Goal: Task Accomplishment & Management: Use online tool/utility

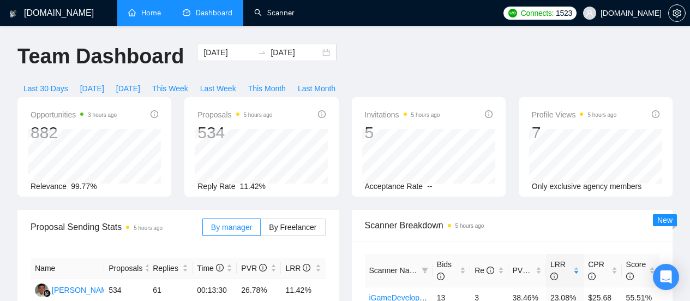
click at [133, 17] on link "Home" at bounding box center [144, 12] width 33 height 9
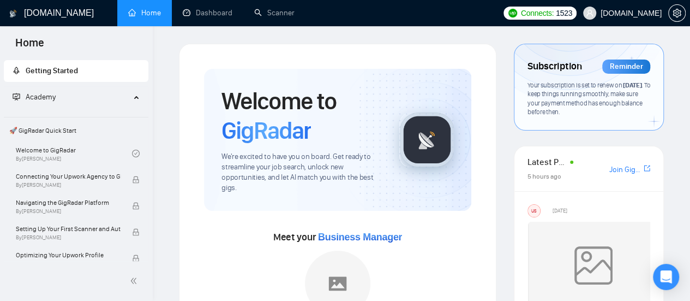
scroll to position [55, 0]
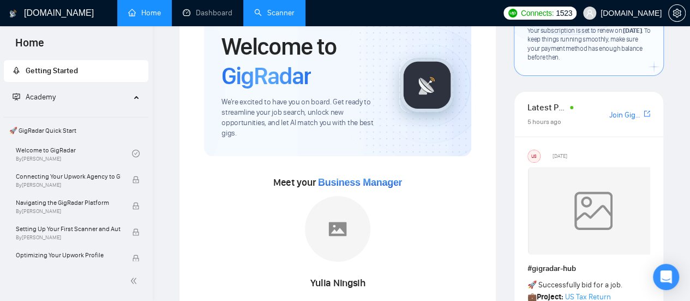
click at [281, 10] on link "Scanner" at bounding box center [274, 12] width 40 height 9
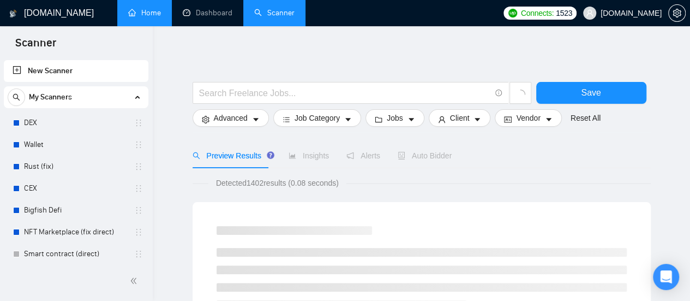
click at [38, 72] on link "New Scanner" at bounding box center [76, 71] width 127 height 22
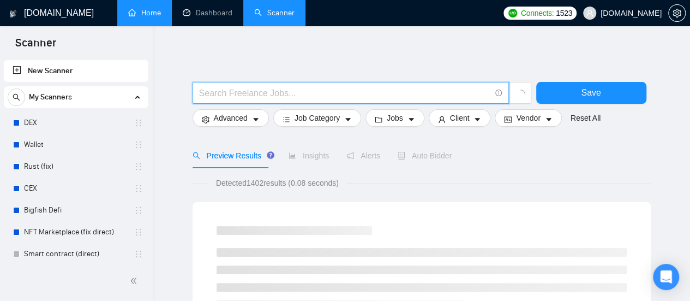
click at [285, 93] on input "text" at bounding box center [344, 93] width 291 height 14
type input "(mvp*) | "(MVP)" | "Minimum valuable product" | "Minimum viable product" | star…"
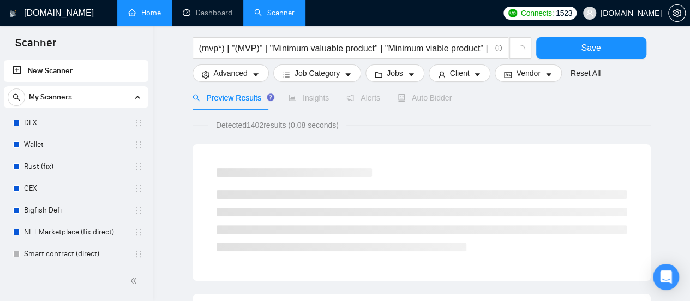
scroll to position [55, 0]
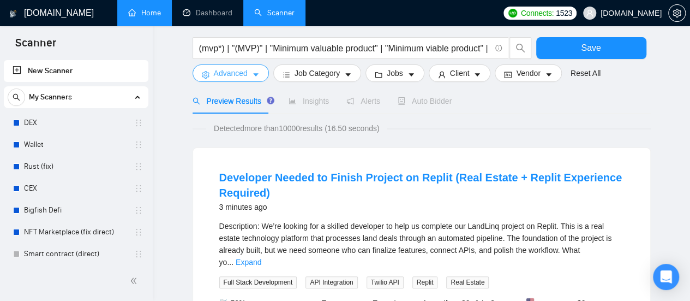
click at [243, 70] on span "Advanced" at bounding box center [231, 73] width 34 height 12
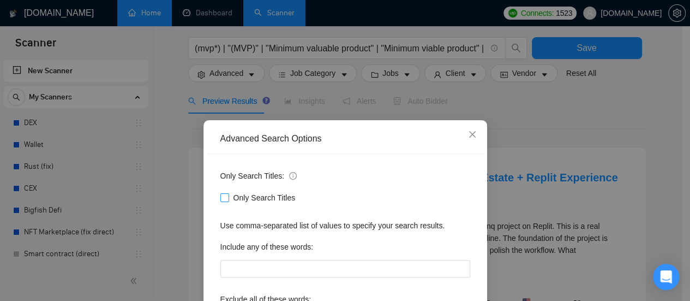
click at [220, 198] on input "Only Search Titles" at bounding box center [224, 197] width 8 height 8
checkbox input "true"
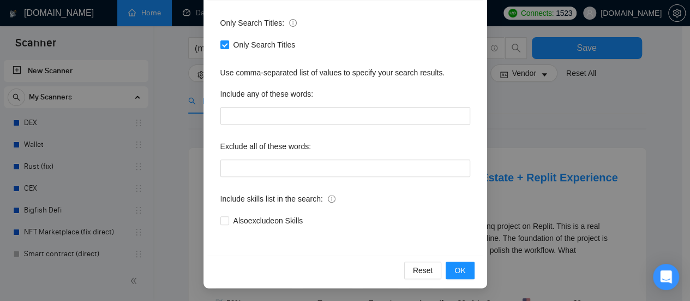
scroll to position [164, 0]
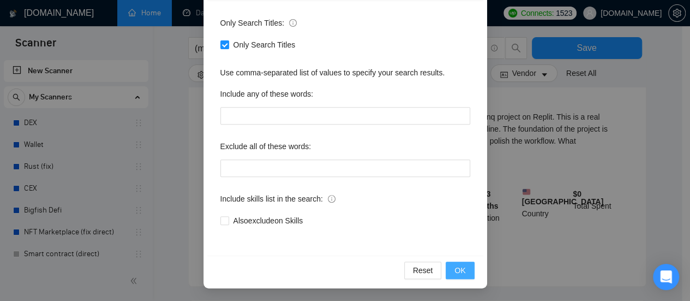
click at [455, 269] on span "OK" at bounding box center [460, 270] width 11 height 12
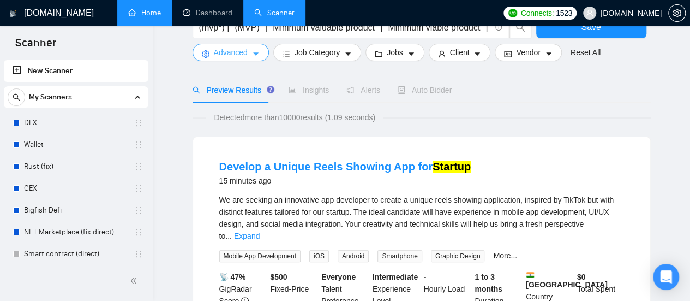
scroll to position [11, 0]
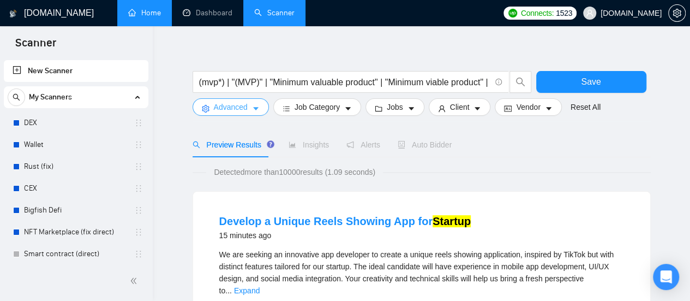
click at [257, 108] on icon "caret-down" at bounding box center [255, 108] width 5 height 3
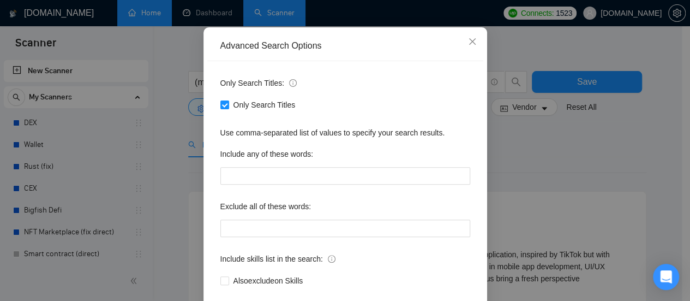
scroll to position [109, 0]
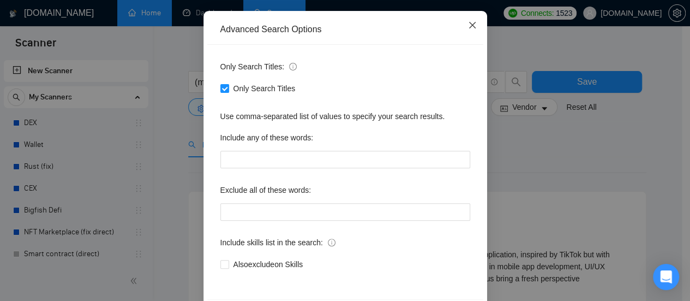
click at [469, 26] on icon "close" at bounding box center [472, 25] width 9 height 9
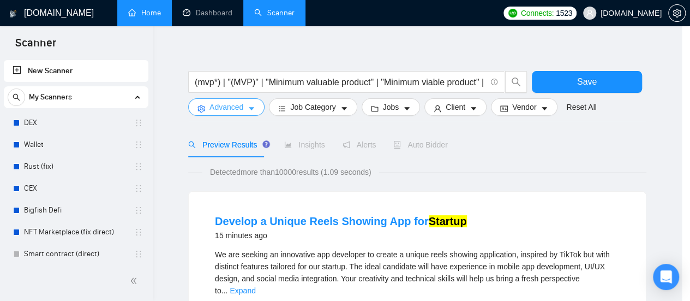
scroll to position [0, 0]
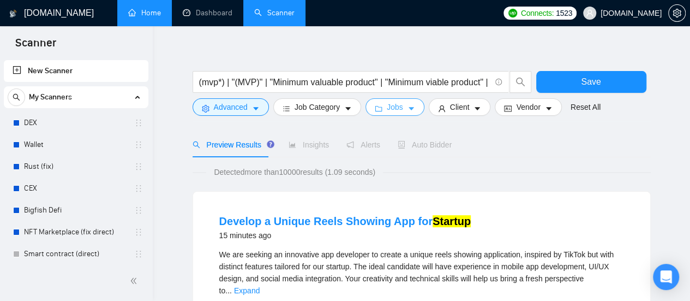
click at [408, 105] on icon "caret-down" at bounding box center [412, 109] width 8 height 8
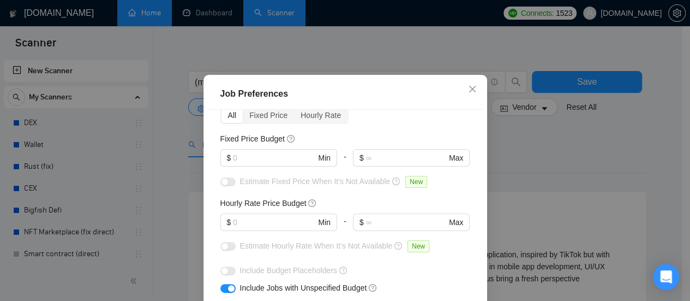
scroll to position [55, 0]
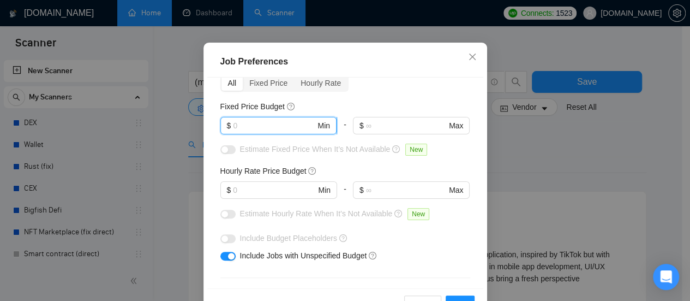
click at [264, 125] on input "text" at bounding box center [274, 126] width 82 height 12
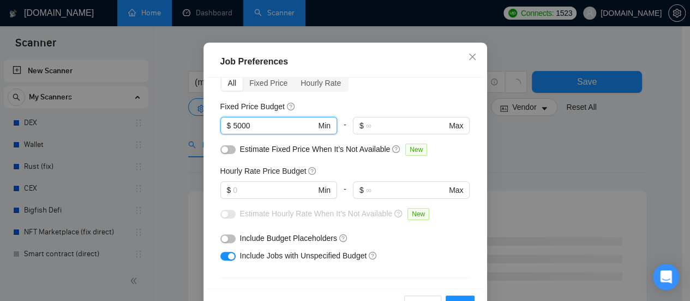
type input "5000"
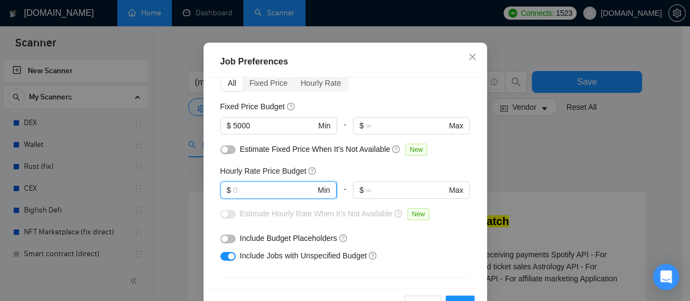
click at [253, 189] on input "text" at bounding box center [274, 190] width 82 height 12
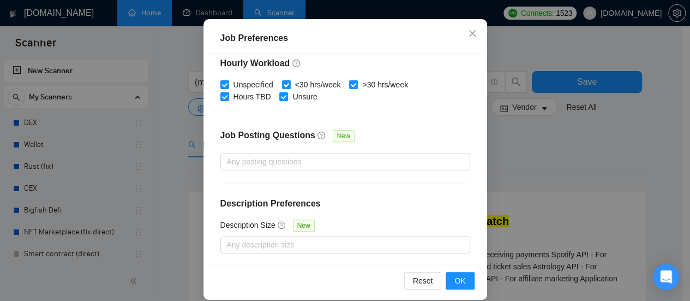
scroll to position [90, 0]
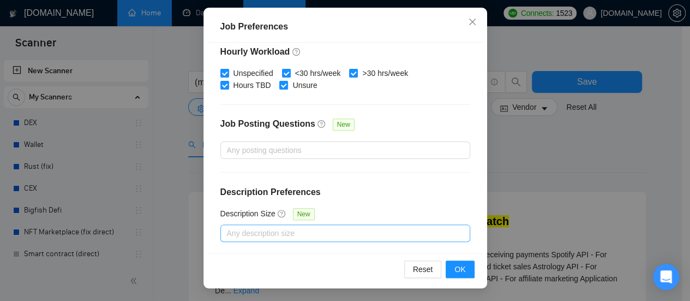
click at [443, 229] on div at bounding box center [340, 232] width 234 height 13
type input "70"
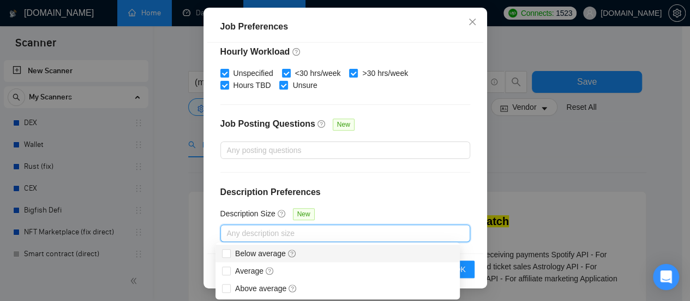
click at [421, 186] on h4 "Description Preferences" at bounding box center [345, 192] width 250 height 13
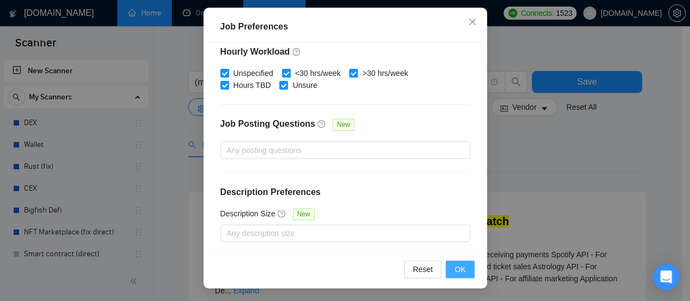
click at [455, 271] on span "OK" at bounding box center [460, 269] width 11 height 12
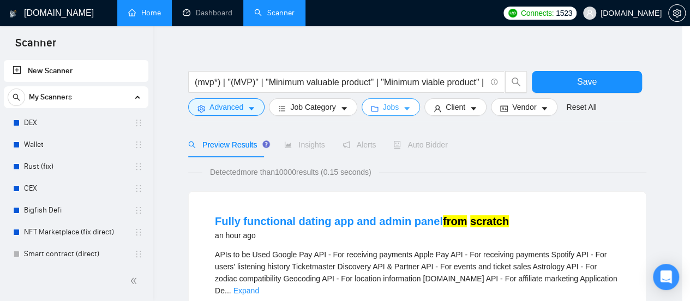
scroll to position [0, 0]
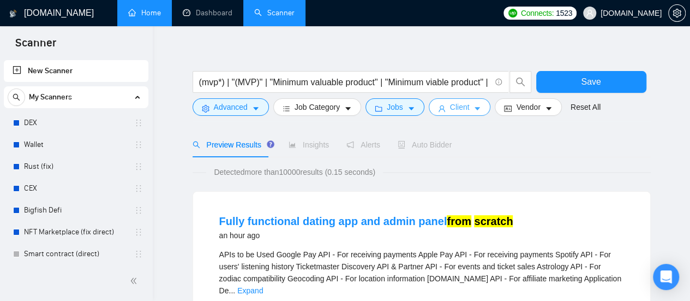
click at [457, 109] on span "Client" at bounding box center [460, 107] width 20 height 12
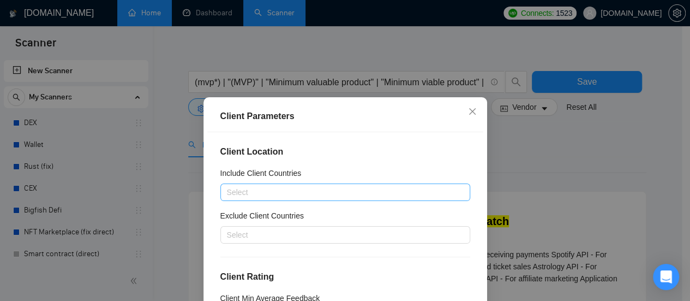
click at [307, 193] on div at bounding box center [340, 192] width 234 height 13
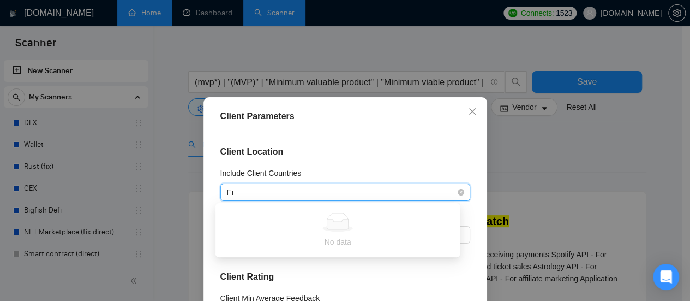
type input "Г"
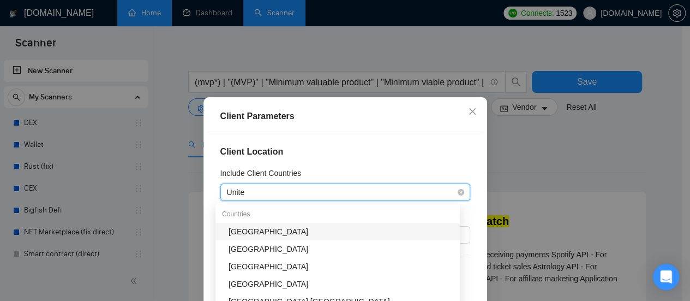
type input "United"
click at [269, 230] on div "[GEOGRAPHIC_DATA]" at bounding box center [341, 231] width 225 height 12
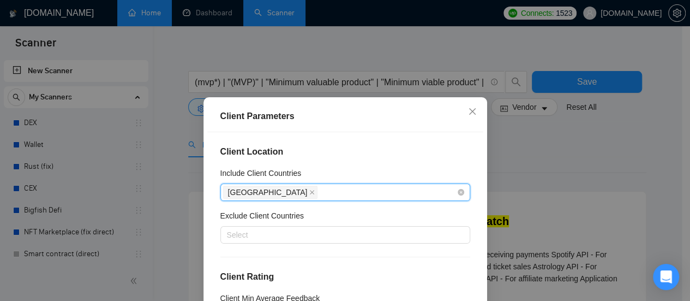
click at [319, 190] on div "[GEOGRAPHIC_DATA]" at bounding box center [340, 191] width 234 height 15
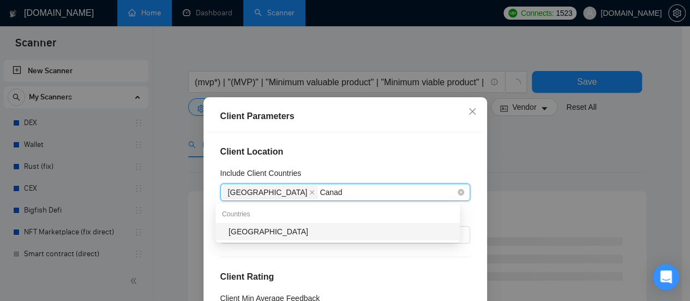
type input "[GEOGRAPHIC_DATA]"
click at [265, 236] on div "[GEOGRAPHIC_DATA]" at bounding box center [341, 231] width 225 height 12
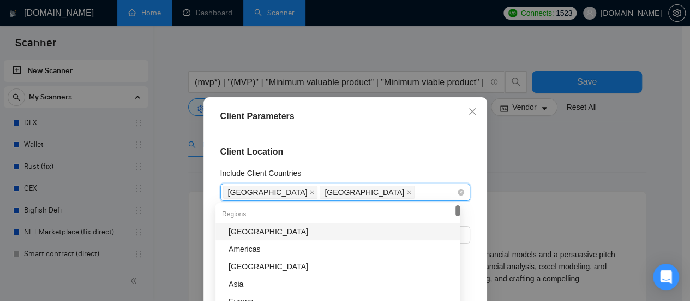
click at [344, 194] on div "[GEOGRAPHIC_DATA] [GEOGRAPHIC_DATA]" at bounding box center [340, 191] width 234 height 15
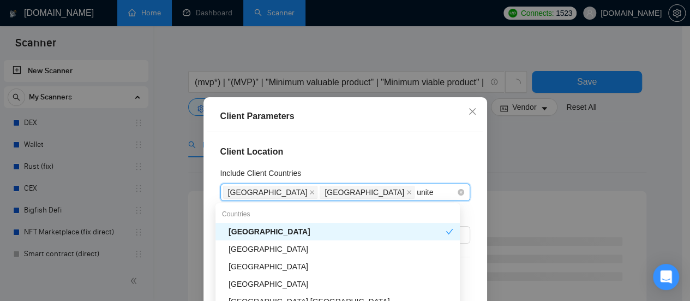
type input "united"
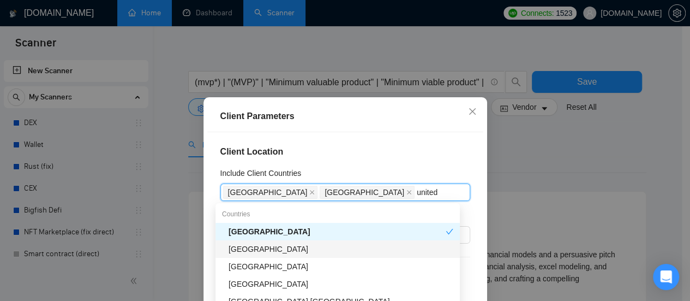
click at [285, 253] on div "[GEOGRAPHIC_DATA]" at bounding box center [341, 249] width 225 height 12
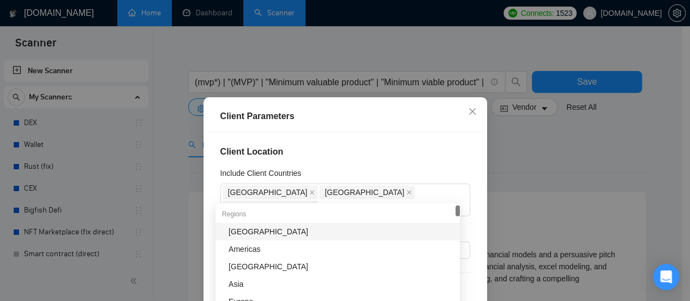
click at [381, 145] on h4 "Client Location" at bounding box center [345, 151] width 250 height 13
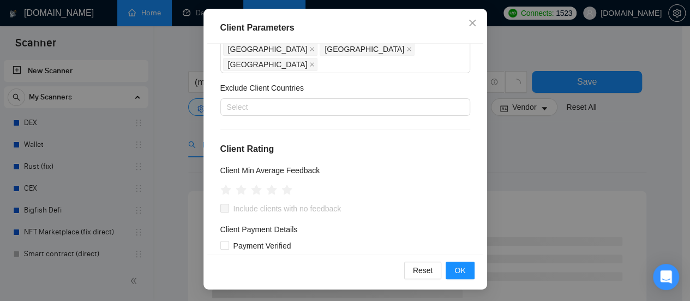
scroll to position [90, 0]
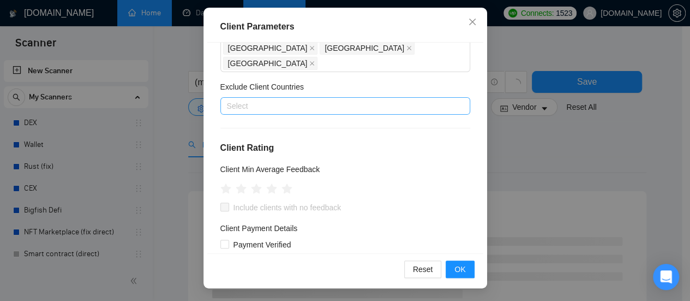
click at [303, 99] on div at bounding box center [340, 105] width 234 height 13
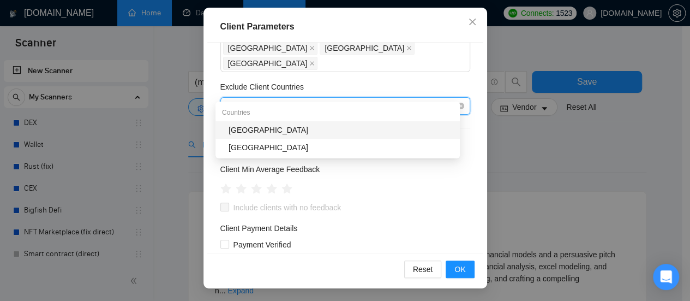
type input "[GEOGRAPHIC_DATA]"
click at [248, 129] on div "[GEOGRAPHIC_DATA]" at bounding box center [341, 130] width 225 height 12
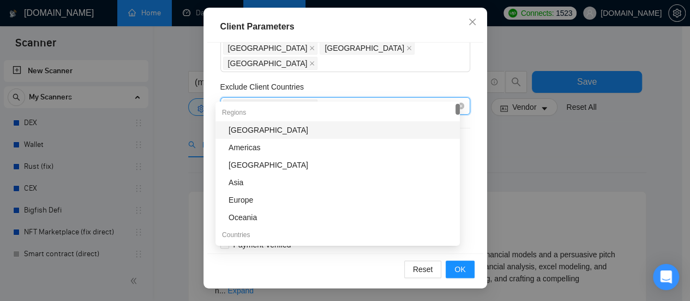
click at [296, 98] on div "[GEOGRAPHIC_DATA]" at bounding box center [340, 105] width 234 height 15
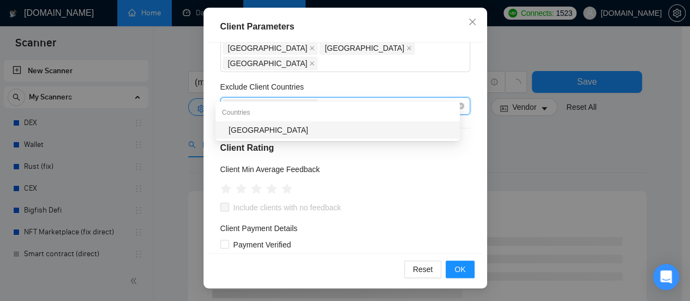
type input "[GEOGRAPHIC_DATA]"
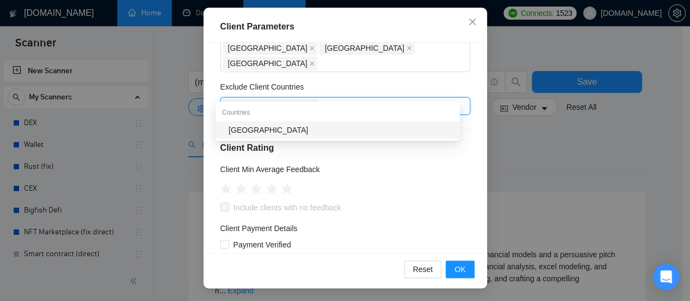
click at [256, 132] on div "[GEOGRAPHIC_DATA]" at bounding box center [341, 130] width 225 height 12
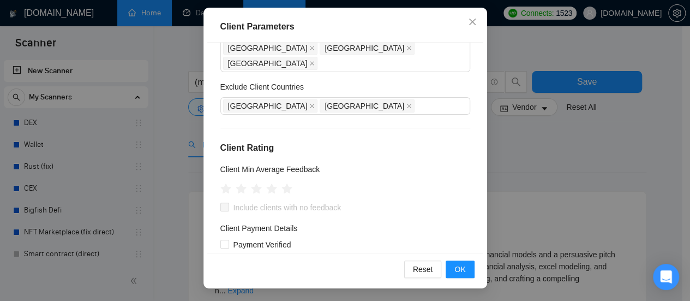
click at [380, 81] on div "Exclude Client Countries" at bounding box center [345, 89] width 250 height 16
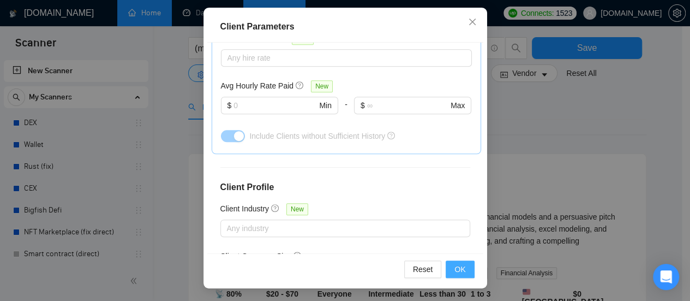
scroll to position [120, 0]
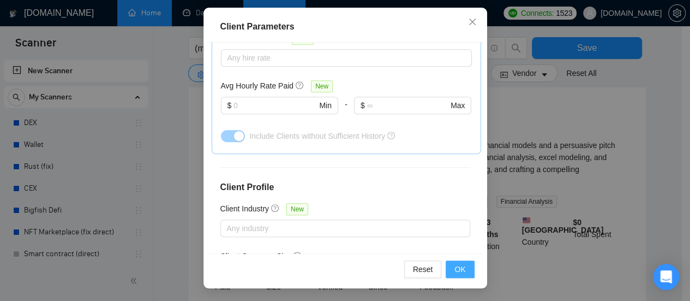
click at [456, 270] on span "OK" at bounding box center [460, 269] width 11 height 12
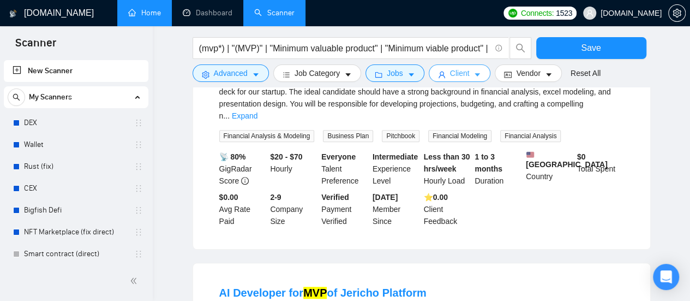
scroll to position [109, 0]
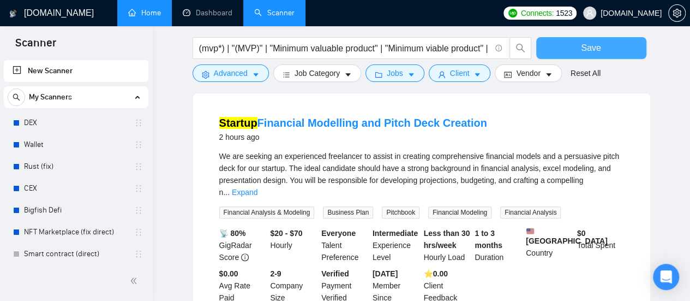
drag, startPoint x: 597, startPoint y: 50, endPoint x: 346, endPoint y: 154, distance: 272.0
click at [597, 49] on span "Save" at bounding box center [591, 48] width 20 height 14
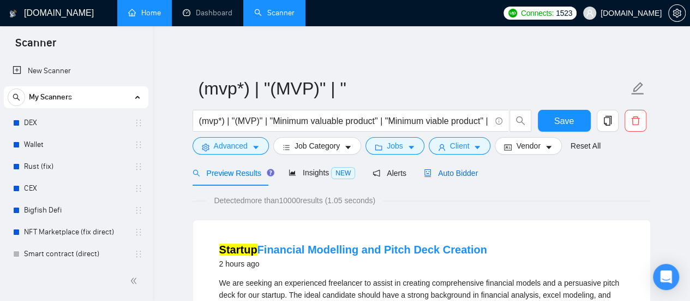
drag, startPoint x: 452, startPoint y: 176, endPoint x: 457, endPoint y: 180, distance: 6.4
click at [452, 171] on span "Auto Bidder" at bounding box center [451, 173] width 54 height 9
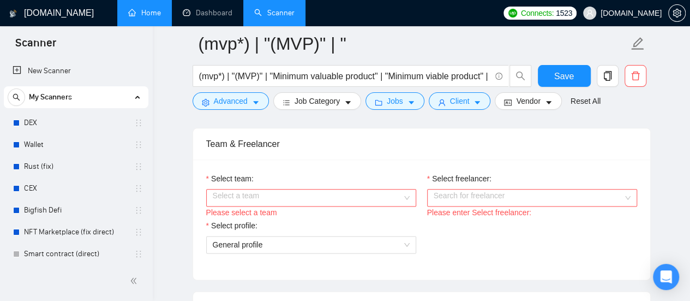
scroll to position [600, 0]
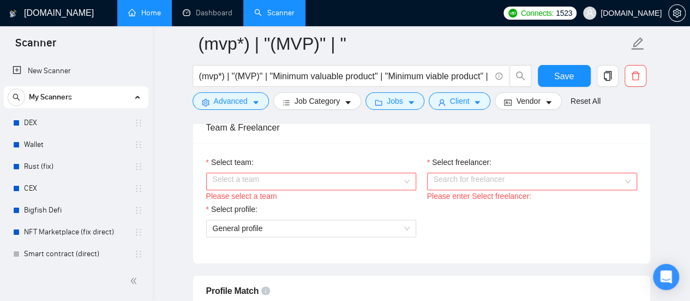
click at [379, 175] on input "Select team:" at bounding box center [307, 181] width 189 height 16
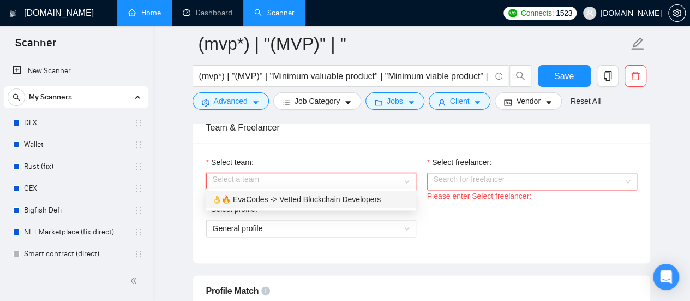
click at [320, 197] on div "👌🔥 EvaCodes -> Vetted Blockchain Developers" at bounding box center [310, 199] width 197 height 12
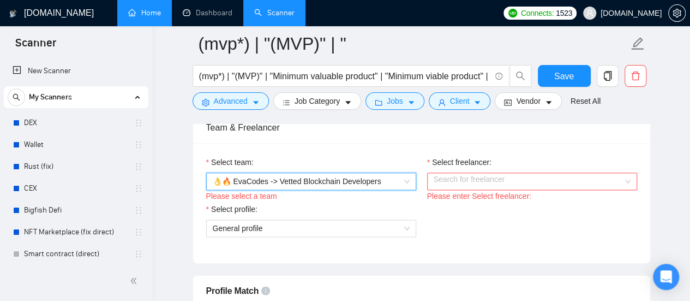
click at [503, 177] on input "Select freelancer:" at bounding box center [528, 181] width 189 height 16
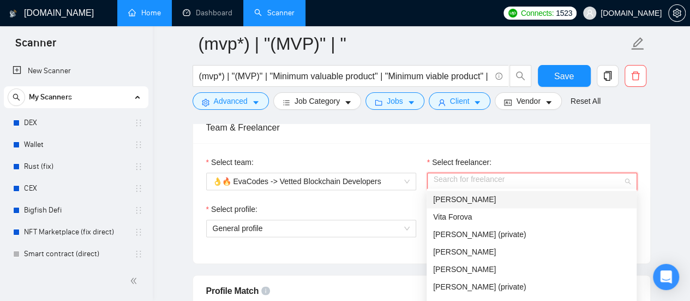
click at [489, 200] on div "[PERSON_NAME]" at bounding box center [531, 199] width 197 height 12
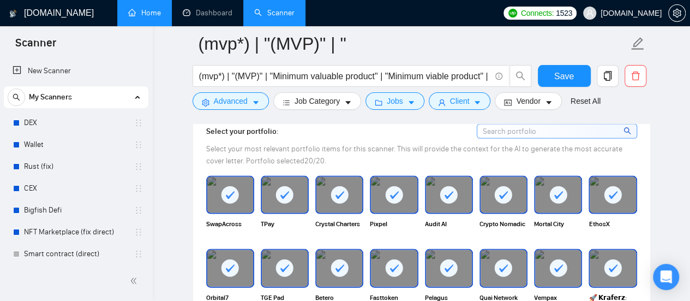
scroll to position [1037, 0]
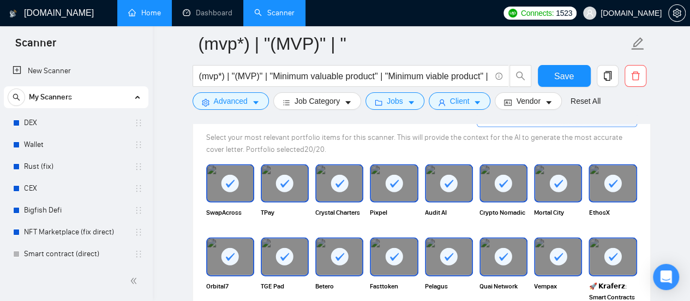
click at [327, 165] on div at bounding box center [340, 183] width 46 height 36
click at [401, 175] on rect at bounding box center [394, 183] width 17 height 17
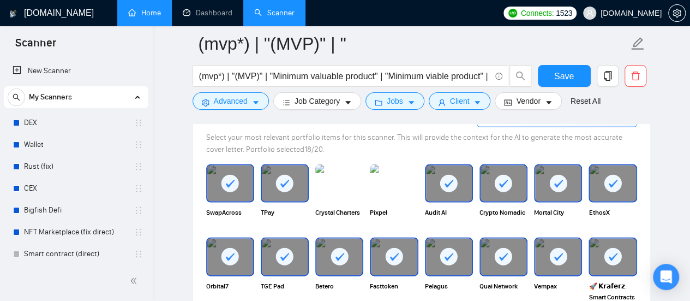
click at [448, 175] on rect at bounding box center [448, 183] width 17 height 17
click at [516, 166] on div at bounding box center [504, 183] width 46 height 36
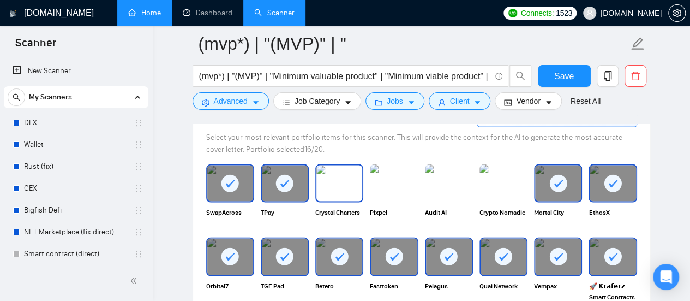
click at [343, 165] on img at bounding box center [340, 183] width 46 height 36
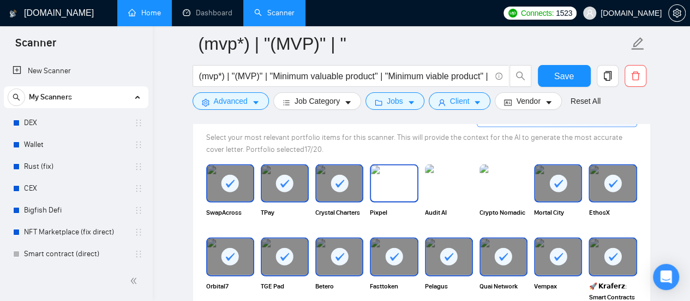
click at [401, 165] on img at bounding box center [394, 183] width 46 height 36
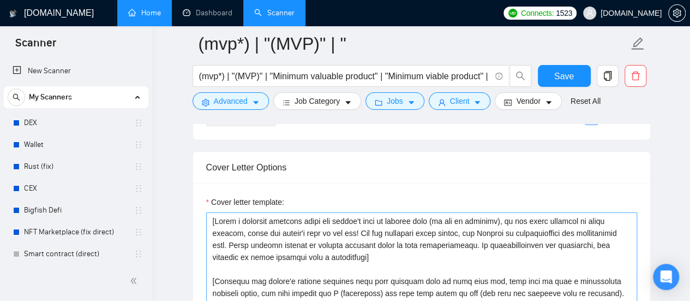
scroll to position [1255, 0]
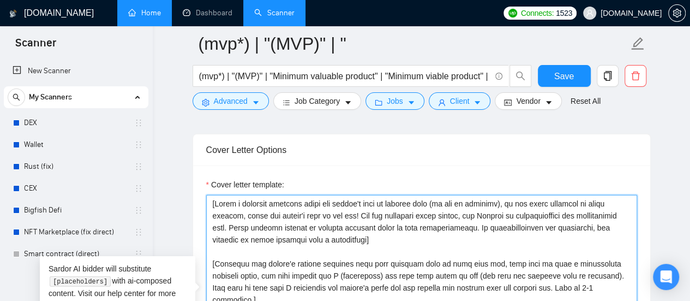
drag, startPoint x: 214, startPoint y: 183, endPoint x: 204, endPoint y: 184, distance: 9.9
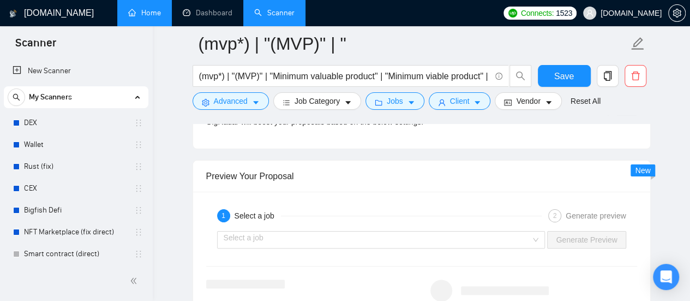
scroll to position [2128, 0]
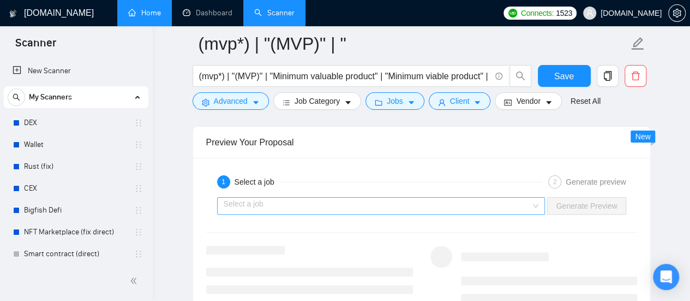
click at [302, 198] on input "search" at bounding box center [378, 206] width 308 height 16
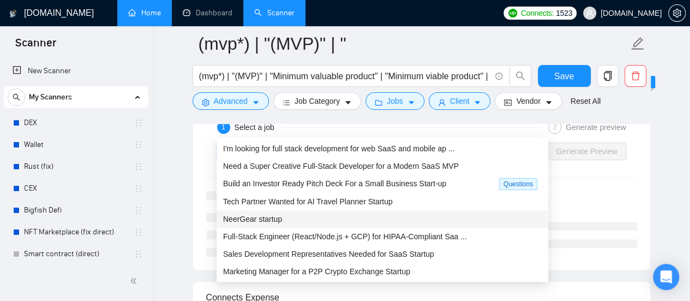
scroll to position [0, 0]
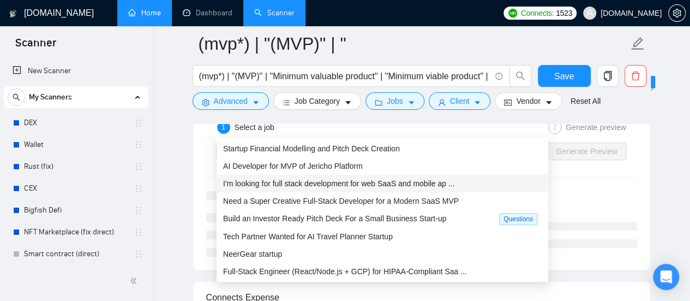
click at [312, 186] on span "I'm looking for full stack development for web SaaS and mobile ap ..." at bounding box center [338, 183] width 231 height 9
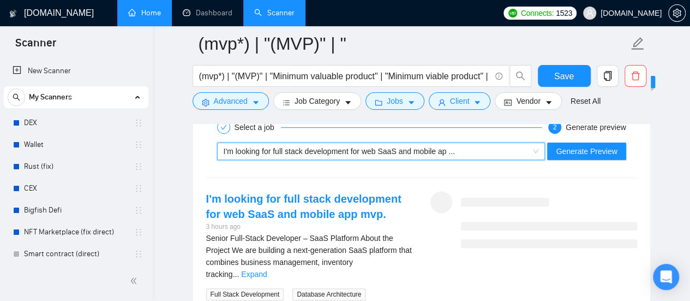
click at [267, 270] on link "Expand" at bounding box center [254, 274] width 26 height 9
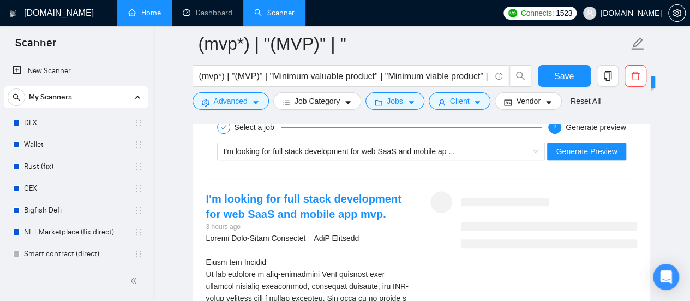
scroll to position [2074, 0]
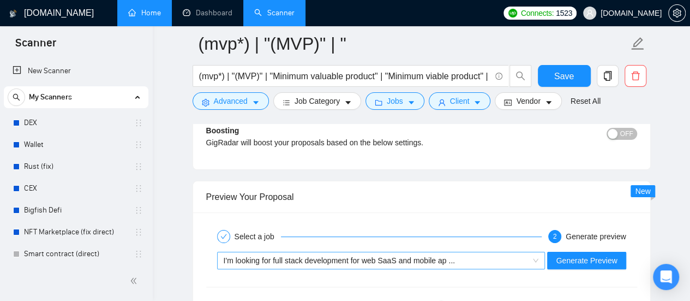
click at [477, 252] on div "I'm looking for full stack development for web SaaS and mobile ap ..." at bounding box center [377, 260] width 306 height 16
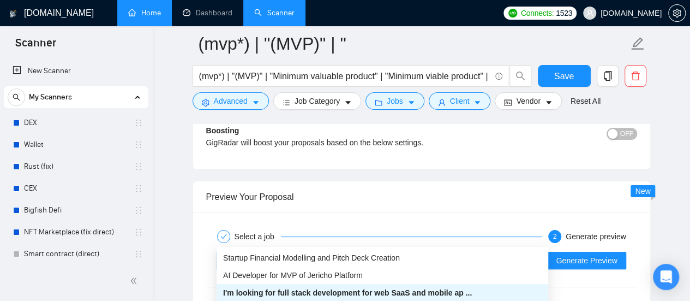
scroll to position [2128, 0]
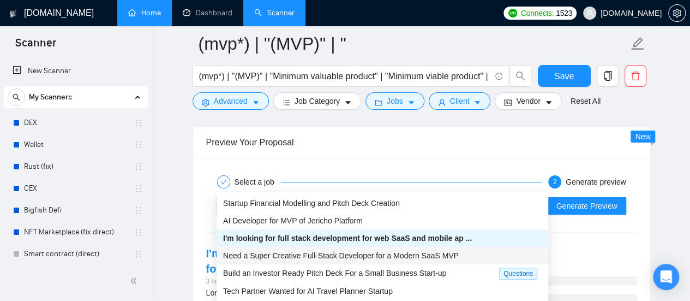
click at [303, 253] on span "Need a Super Creative Full-Stack Developer for a Modern SaaS MVP" at bounding box center [341, 255] width 236 height 9
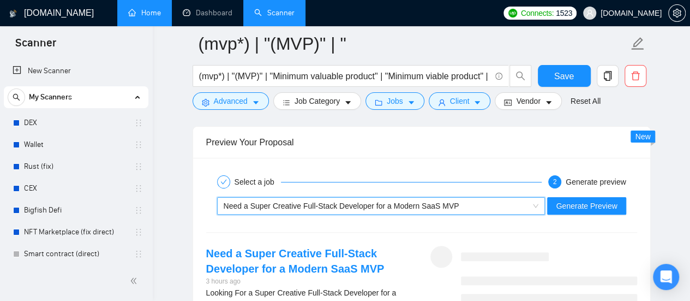
scroll to position [2183, 0]
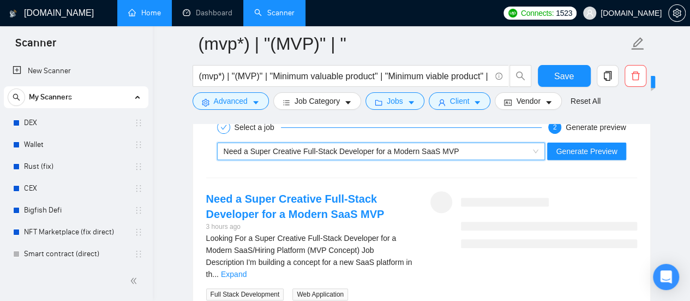
click at [309, 147] on span "Need a Super Creative Full-Stack Developer for a Modern SaaS MVP" at bounding box center [342, 151] width 236 height 9
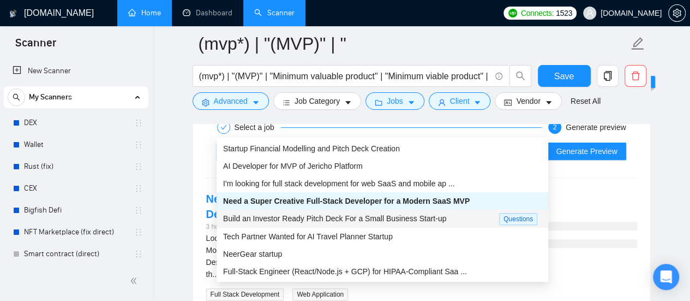
click at [301, 223] on span "Build an Investor Ready Pitch Deck For a Small Business Start-up" at bounding box center [334, 218] width 223 height 9
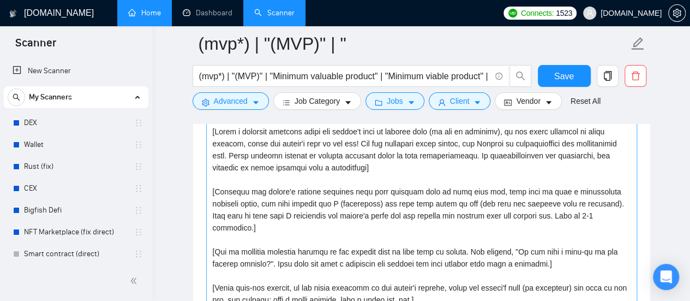
scroll to position [1364, 0]
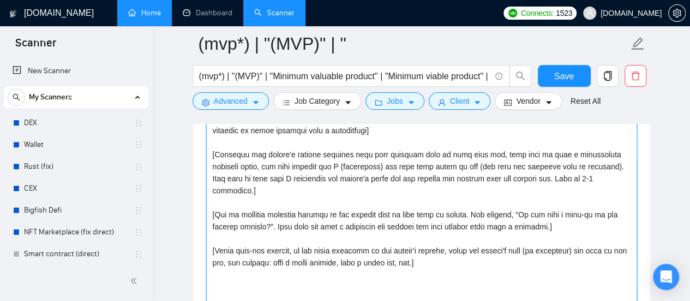
click at [439, 227] on textarea "Cover letter template:" at bounding box center [421, 209] width 431 height 246
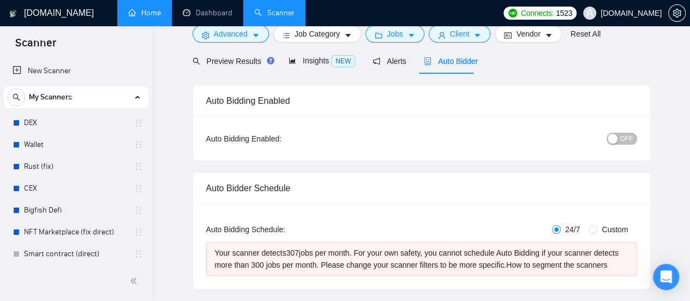
scroll to position [0, 0]
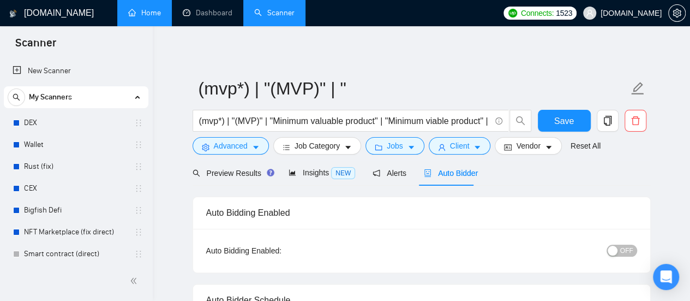
click at [635, 249] on button "OFF" at bounding box center [622, 251] width 31 height 12
click at [619, 251] on span "ON" at bounding box center [619, 251] width 10 height 12
drag, startPoint x: 212, startPoint y: 14, endPoint x: 398, endPoint y: 46, distance: 188.4
click at [212, 14] on link "Dashboard" at bounding box center [208, 12] width 50 height 9
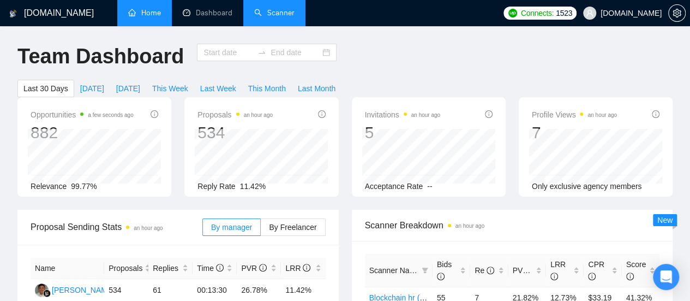
type input "[DATE]"
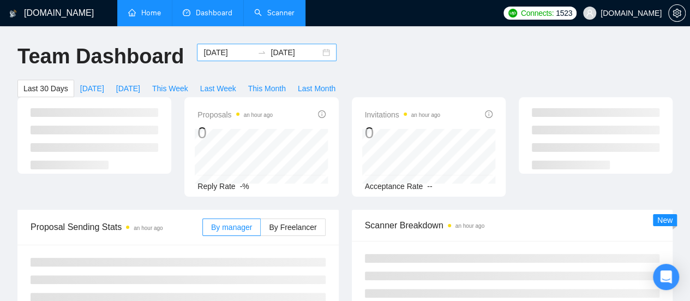
click at [212, 49] on input "[DATE]" at bounding box center [229, 52] width 50 height 12
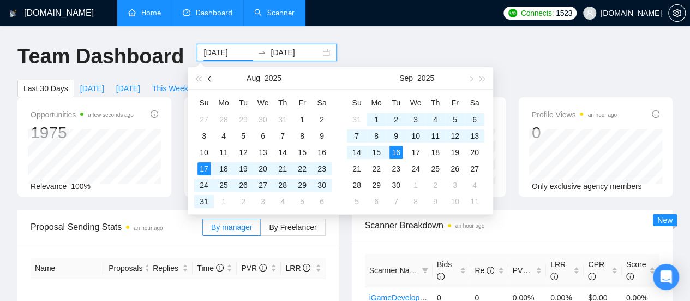
click at [208, 80] on button "button" at bounding box center [210, 78] width 12 height 22
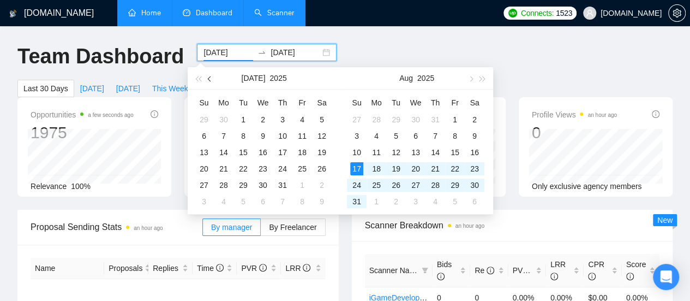
click at [208, 80] on button "button" at bounding box center [210, 78] width 12 height 22
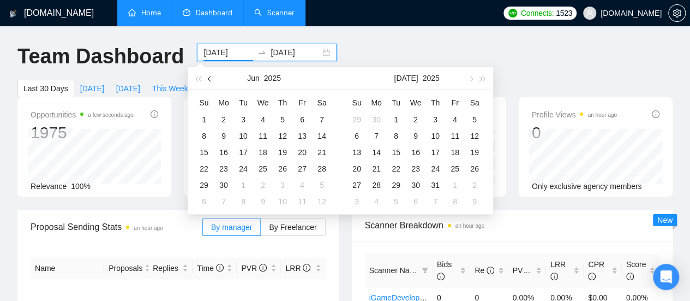
click at [208, 80] on button "button" at bounding box center [210, 78] width 12 height 22
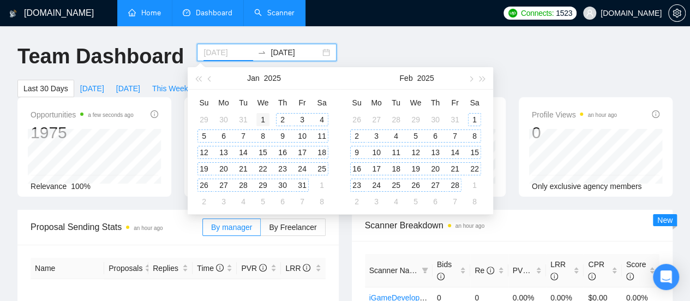
type input "[DATE]"
click at [259, 120] on div "1" at bounding box center [263, 119] width 13 height 13
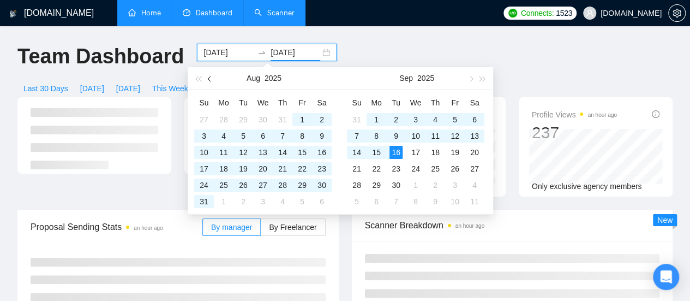
click at [210, 79] on span "button" at bounding box center [210, 78] width 5 height 5
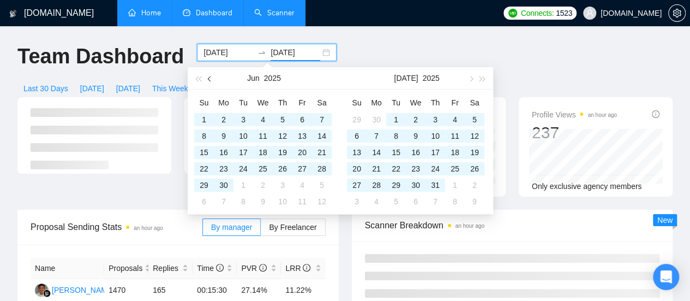
click at [210, 79] on span "button" at bounding box center [210, 78] width 5 height 5
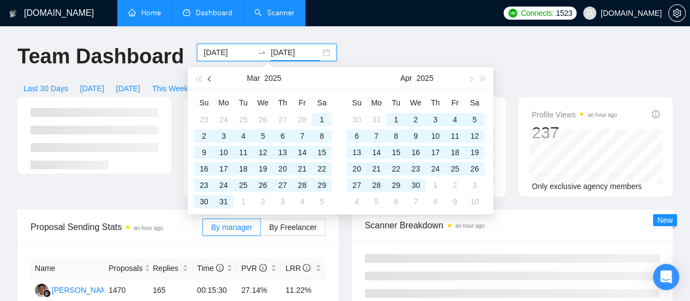
click at [210, 79] on span "button" at bounding box center [210, 78] width 5 height 5
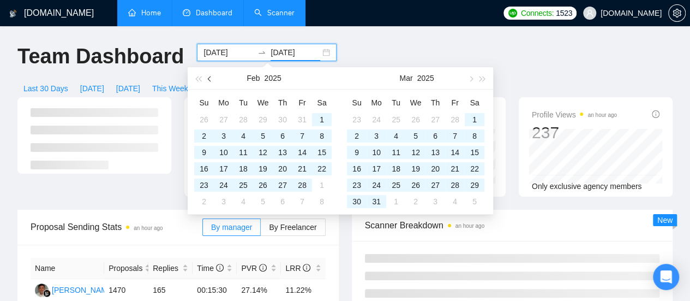
click at [210, 79] on span "button" at bounding box center [210, 78] width 5 height 5
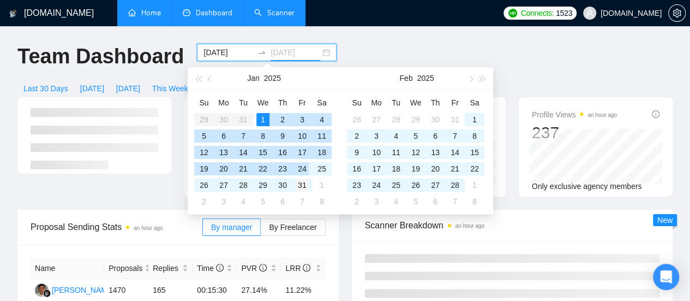
type input "[DATE]"
click at [308, 183] on div "31" at bounding box center [302, 184] width 13 height 13
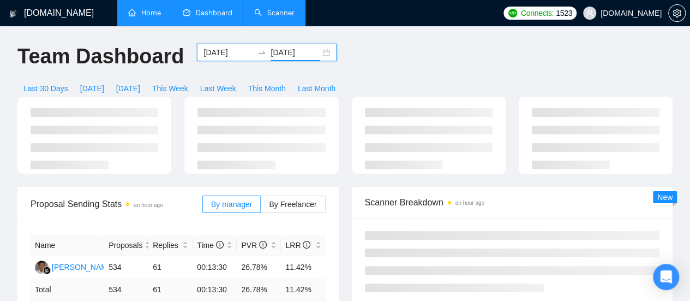
click at [348, 80] on div "Last 30 Days [DATE] [DATE] This Week Last Week This Month Last Month" at bounding box center [179, 88] width 337 height 17
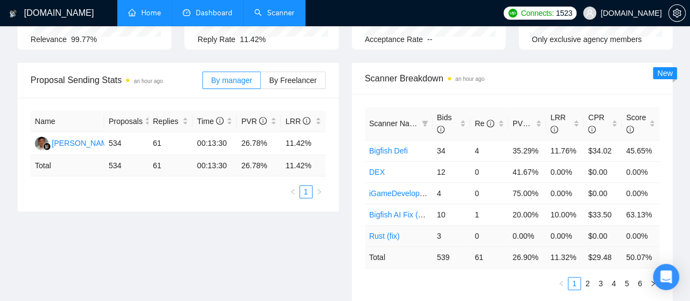
scroll to position [164, 0]
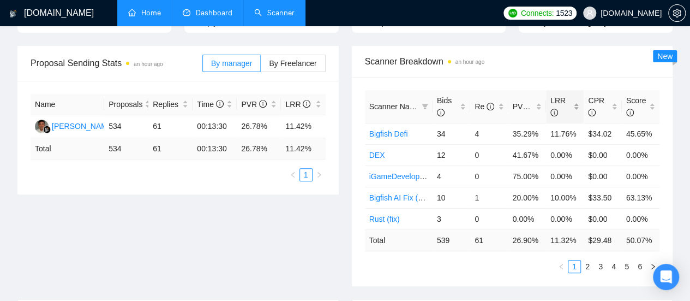
click at [580, 94] on div "LRR" at bounding box center [565, 106] width 29 height 24
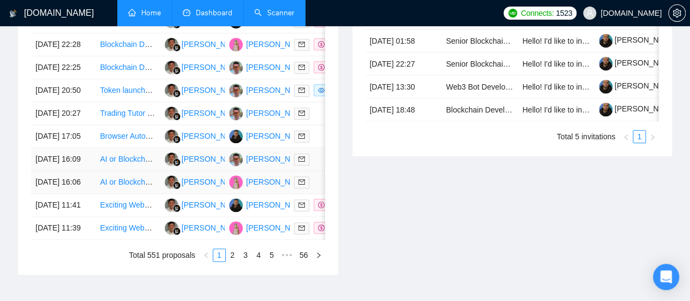
scroll to position [546, 0]
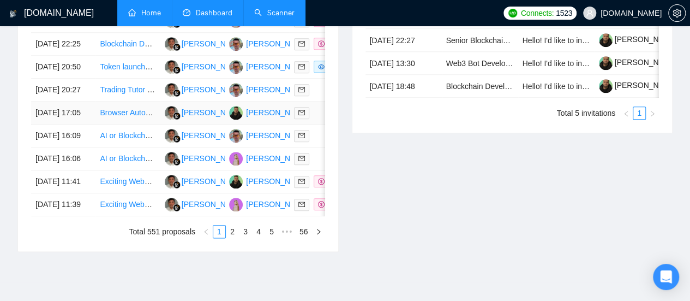
click at [141, 117] on link "Browser Automation Platform Needed (Fulltime / Large Project)" at bounding box center [206, 112] width 213 height 9
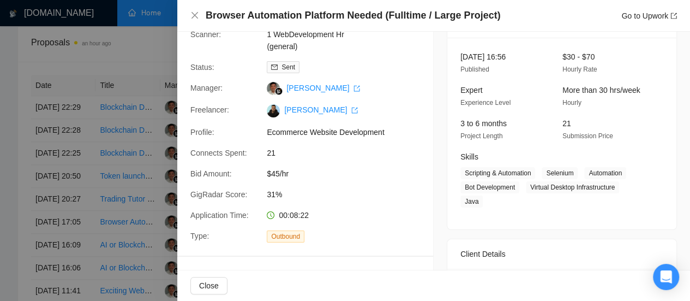
scroll to position [109, 0]
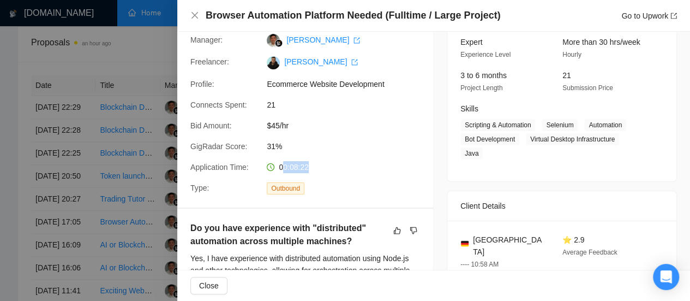
drag, startPoint x: 282, startPoint y: 166, endPoint x: 313, endPoint y: 164, distance: 31.2
click at [313, 164] on div "00:08:22" at bounding box center [320, 167] width 115 height 12
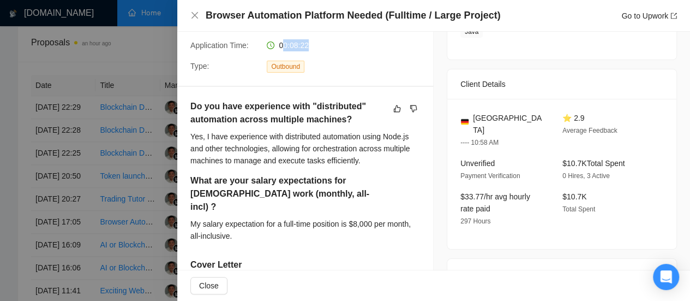
scroll to position [218, 0]
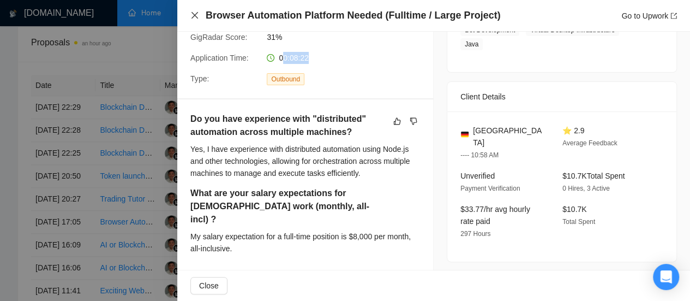
click at [195, 15] on icon "close" at bounding box center [195, 15] width 7 height 7
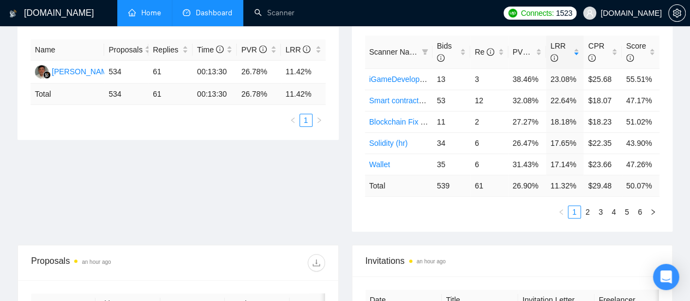
scroll to position [164, 0]
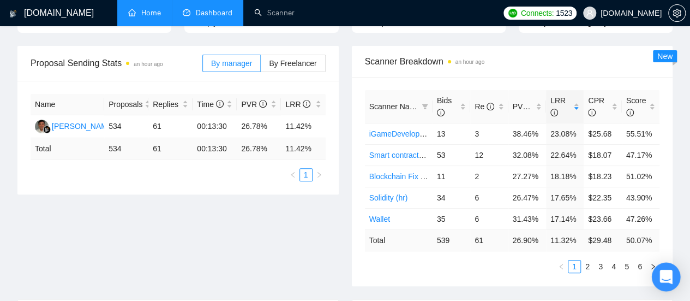
click at [676, 270] on div "Open Intercom Messenger" at bounding box center [666, 277] width 29 height 29
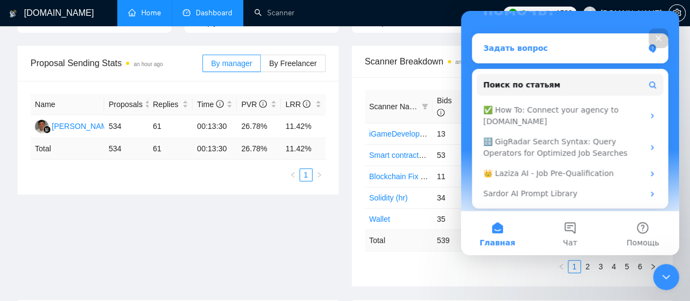
scroll to position [127, 0]
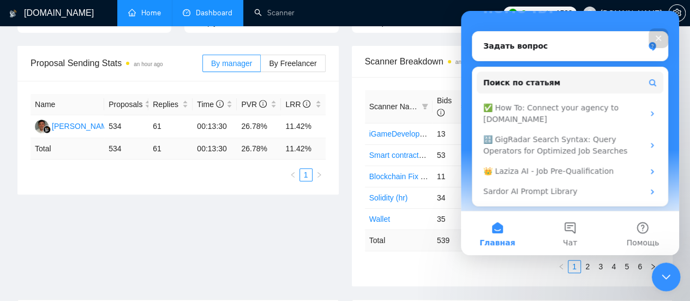
click at [672, 268] on div "Закрыть службу сообщений Intercom" at bounding box center [665, 275] width 26 height 26
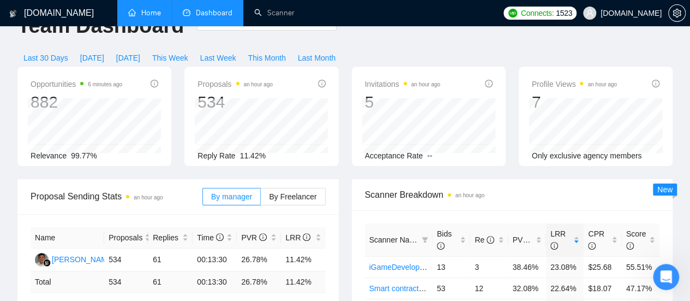
scroll to position [0, 0]
